Goal: Use online tool/utility: Utilize a website feature to perform a specific function

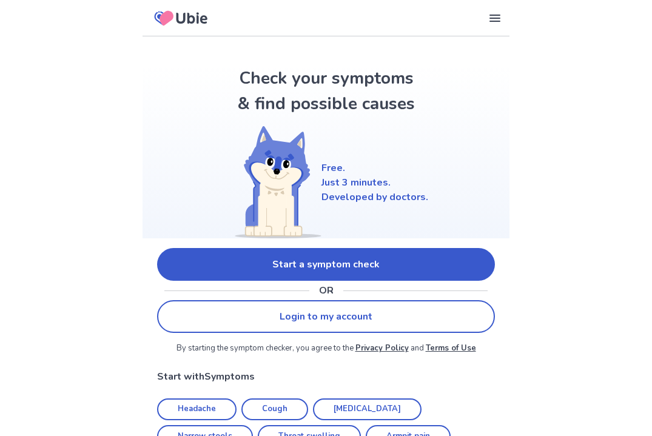
click at [326, 264] on span "Start a symptom check" at bounding box center [325, 264] width 107 height 15
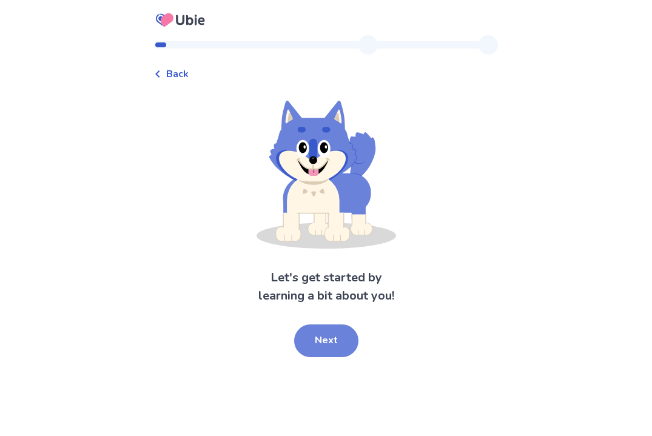
click at [326, 341] on span "Next" at bounding box center [326, 341] width 23 height 12
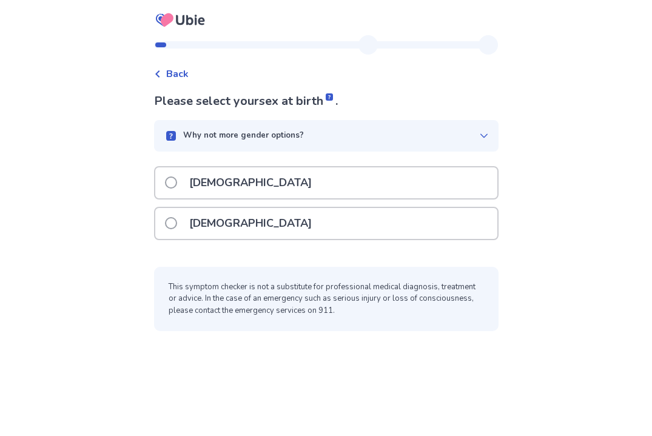
click at [193, 183] on span "[DEMOGRAPHIC_DATA]" at bounding box center [250, 182] width 123 height 15
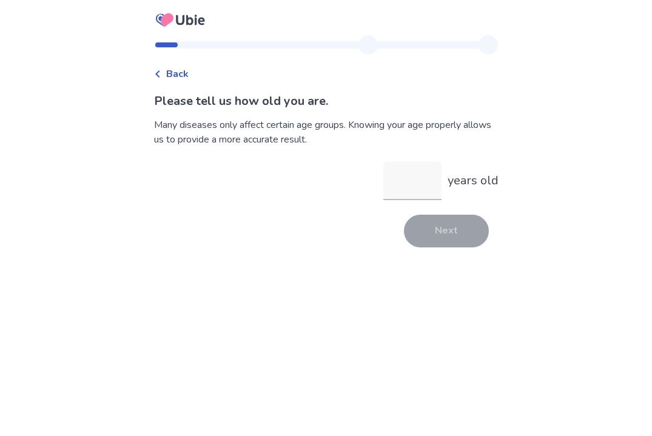
type input "**"
